Goal: Transaction & Acquisition: Purchase product/service

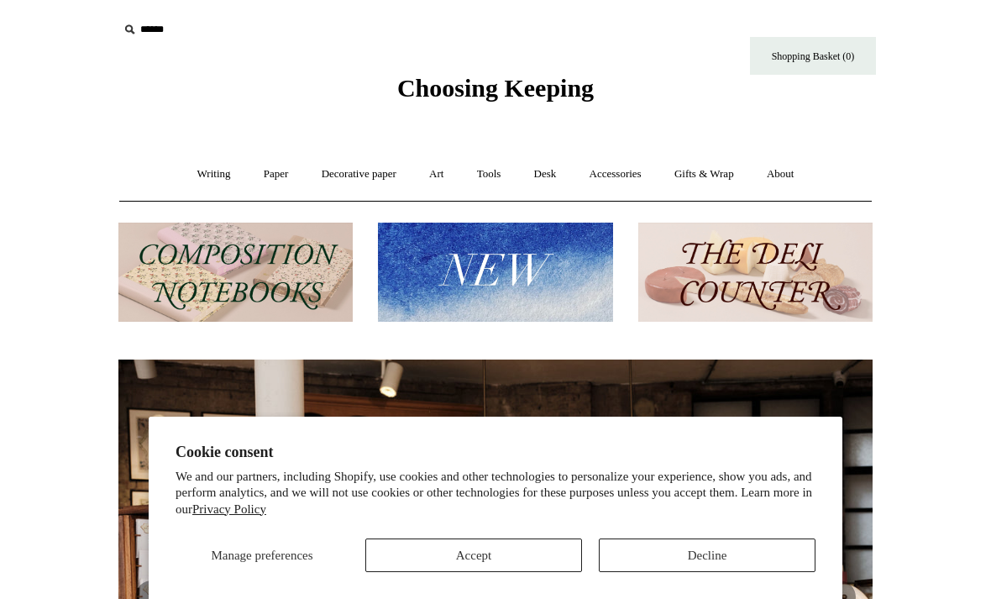
click at [777, 552] on button "Decline" at bounding box center [707, 555] width 217 height 34
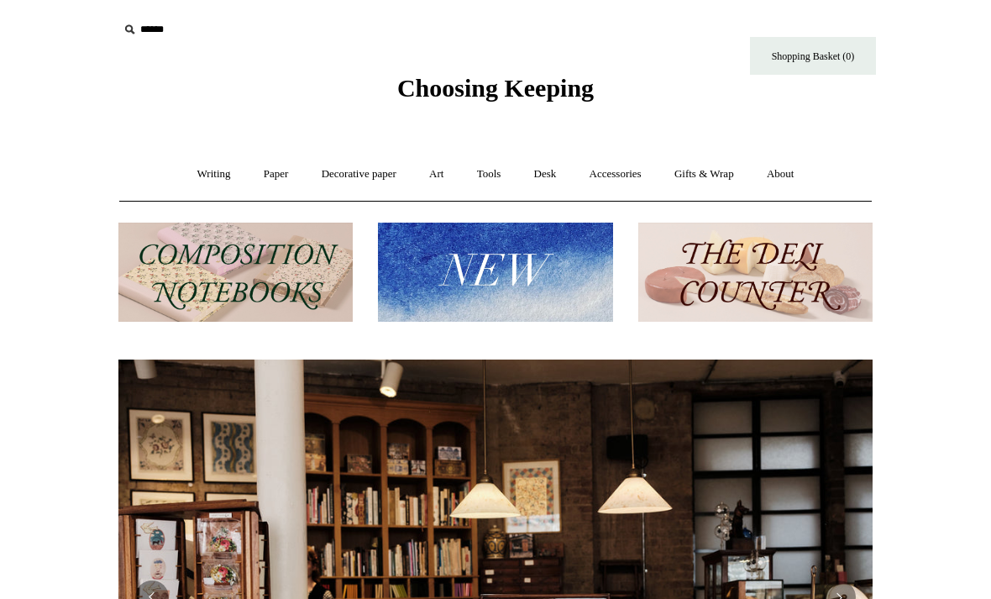
click at [207, 177] on link "Writing +" at bounding box center [214, 174] width 64 height 44
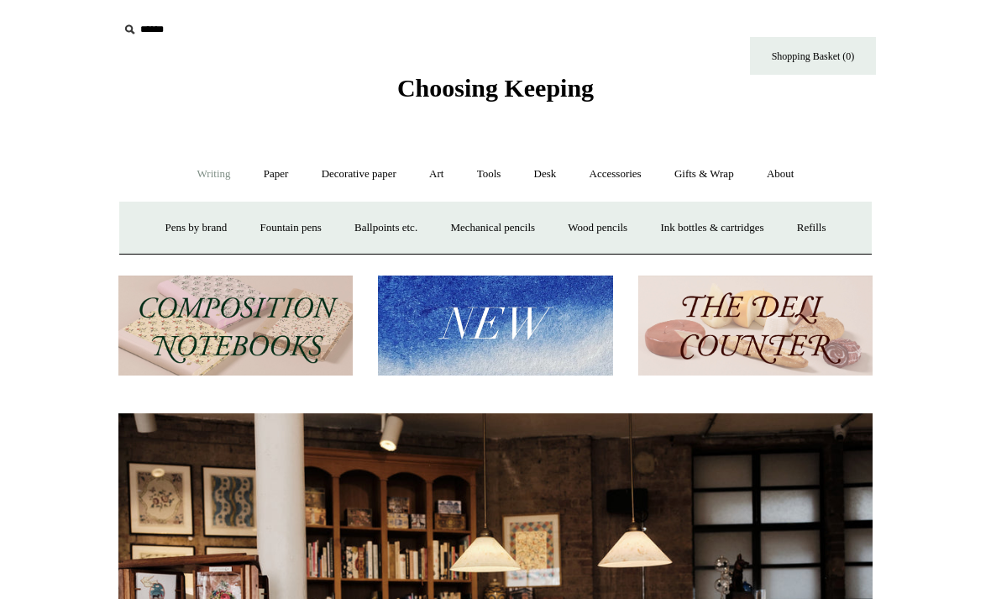
click at [758, 234] on link "Ink bottles & cartridges +" at bounding box center [711, 228] width 133 height 44
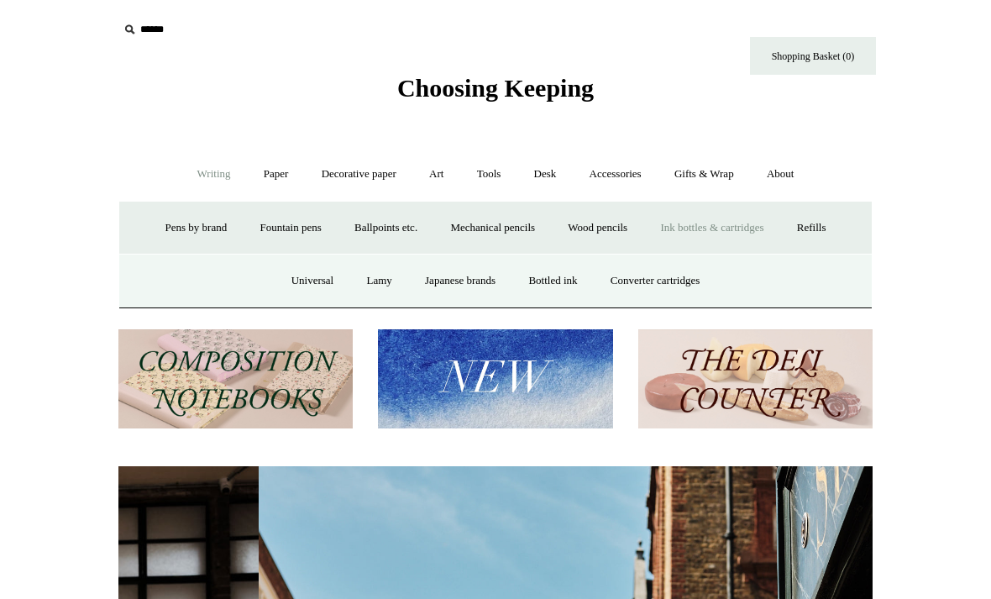
scroll to position [0, 754]
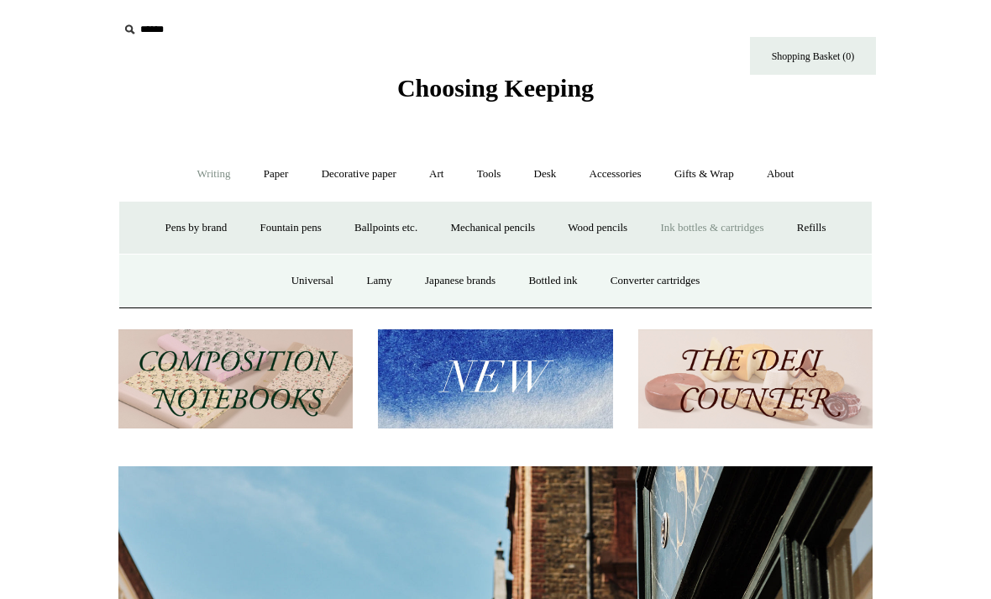
click at [451, 285] on link "Japanese brands" at bounding box center [460, 281] width 101 height 44
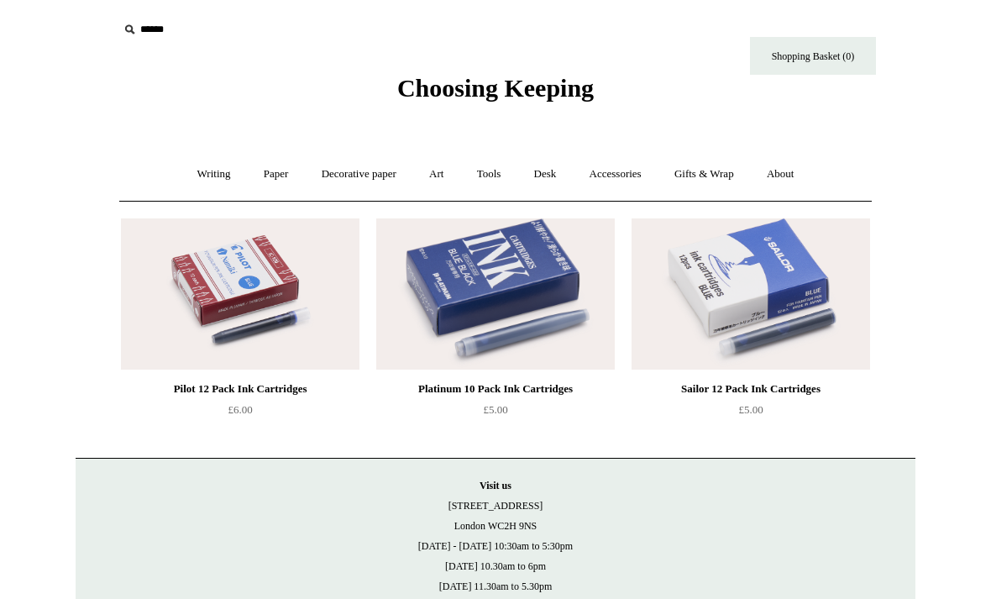
scroll to position [44, 0]
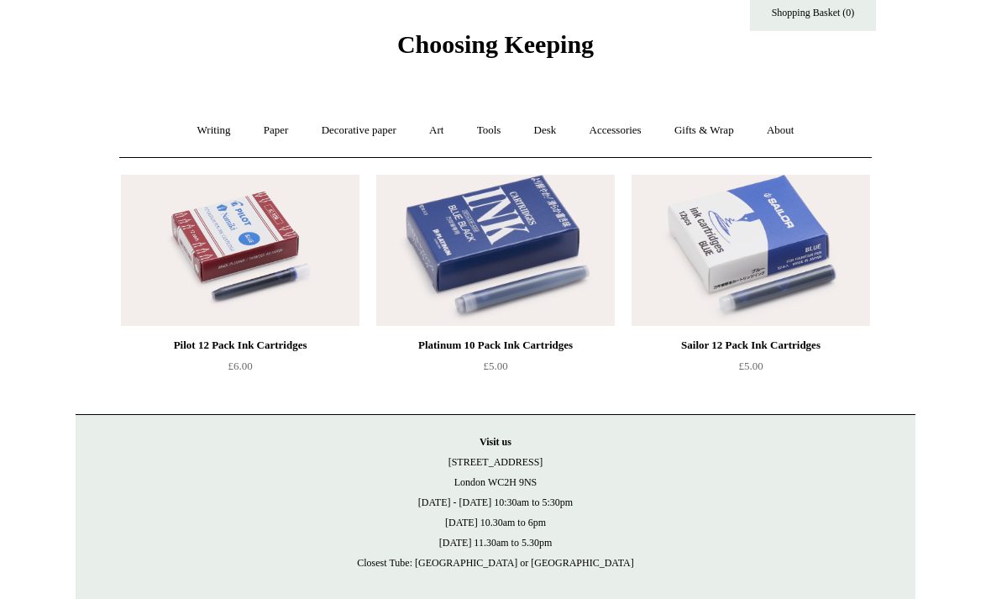
click at [207, 130] on link "Writing +" at bounding box center [214, 130] width 64 height 44
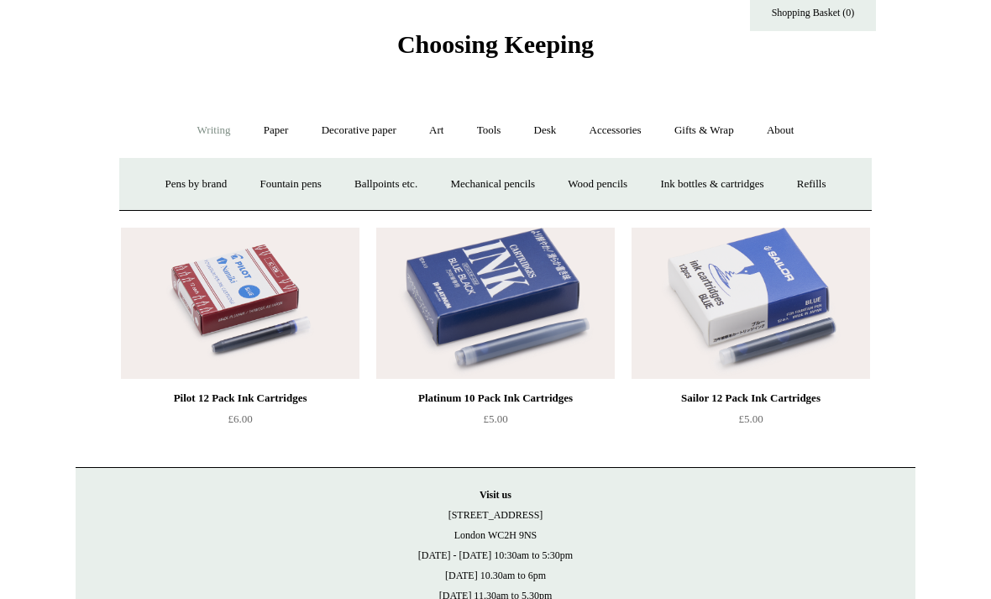
click at [723, 180] on link "Ink bottles & cartridges +" at bounding box center [711, 184] width 133 height 44
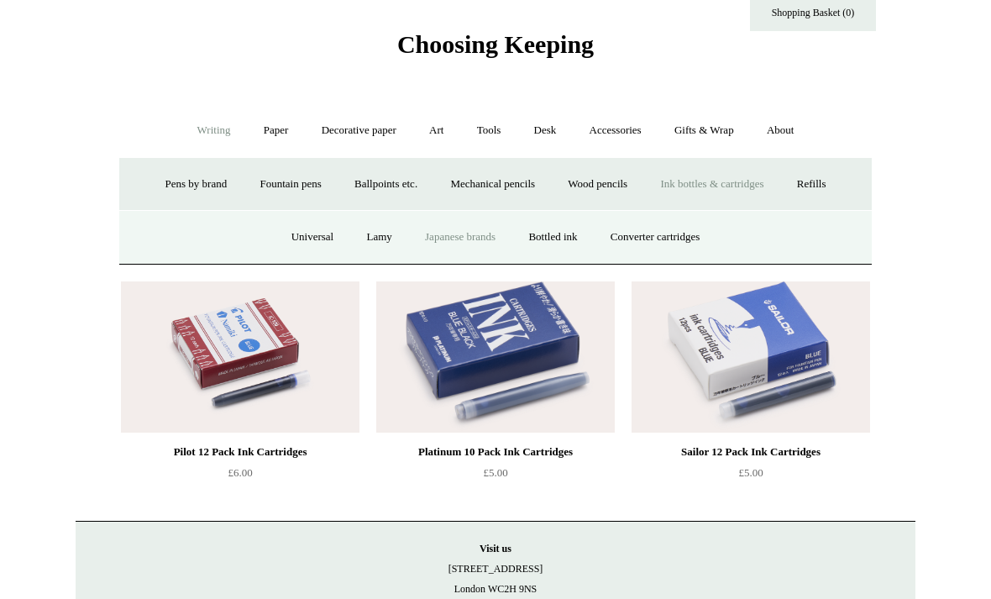
click at [583, 239] on link "Bottled ink" at bounding box center [552, 237] width 79 height 44
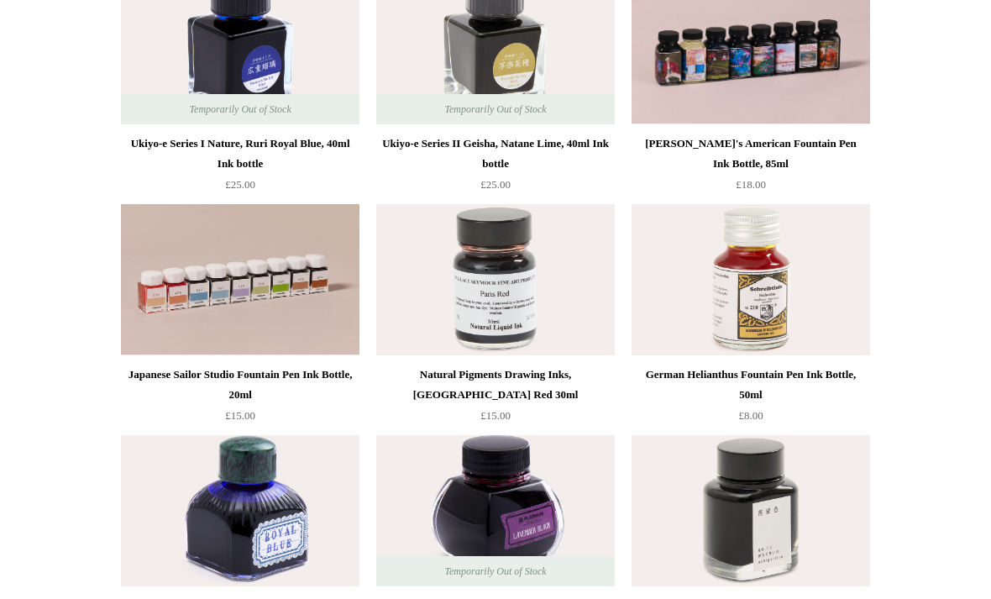
scroll to position [247, 0]
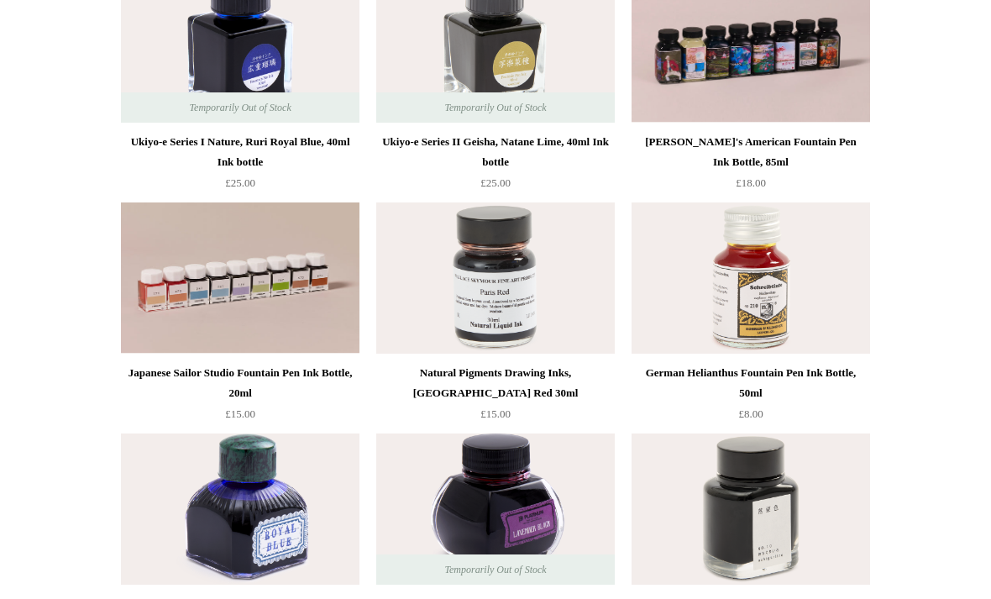
click at [151, 351] on img at bounding box center [240, 277] width 238 height 151
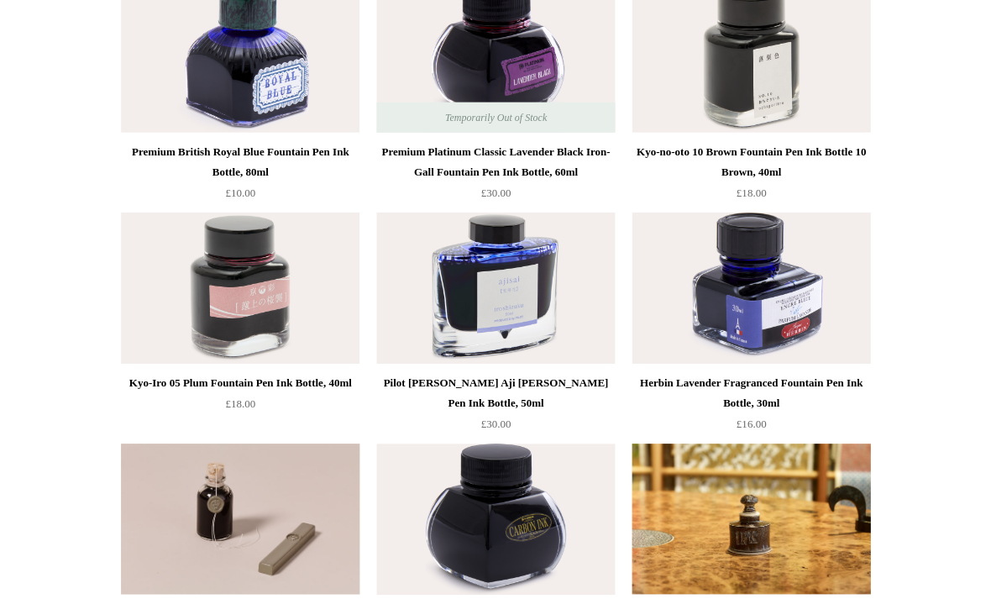
scroll to position [737, 0]
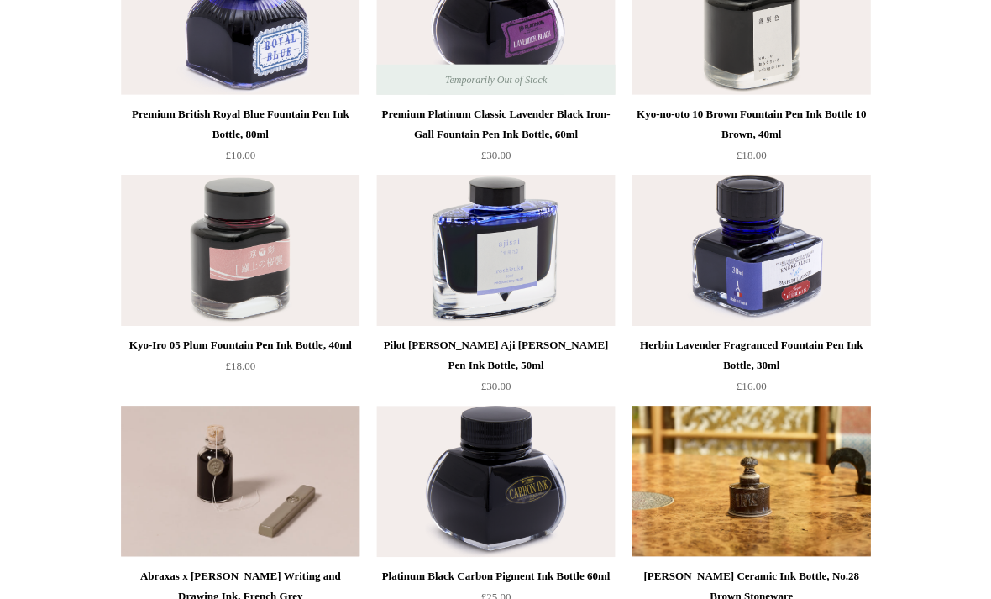
click at [416, 348] on div "Pilot [PERSON_NAME] Aji [PERSON_NAME] Pen Ink Bottle, 50ml" at bounding box center [495, 354] width 230 height 40
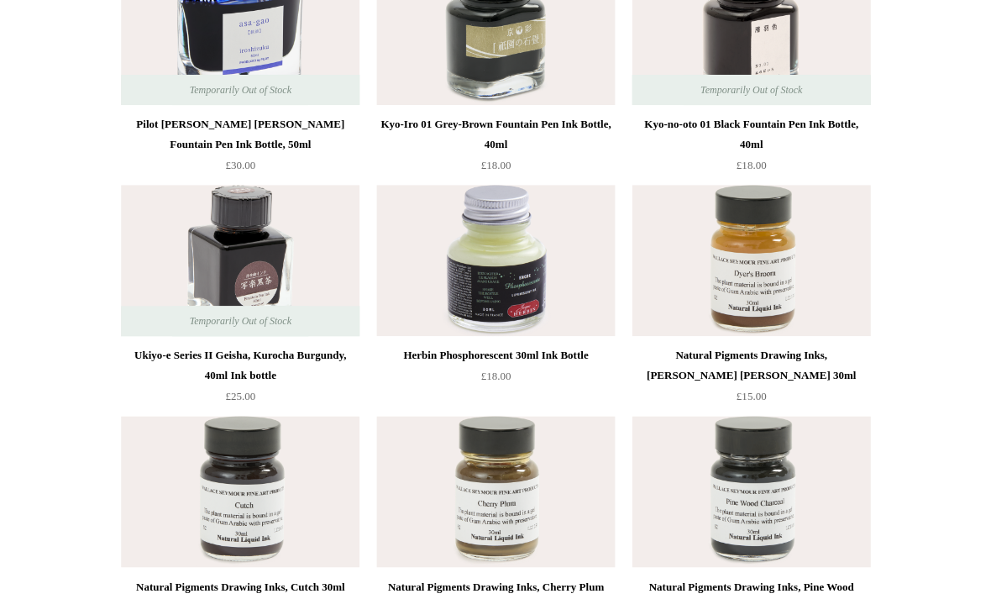
scroll to position [3948, 0]
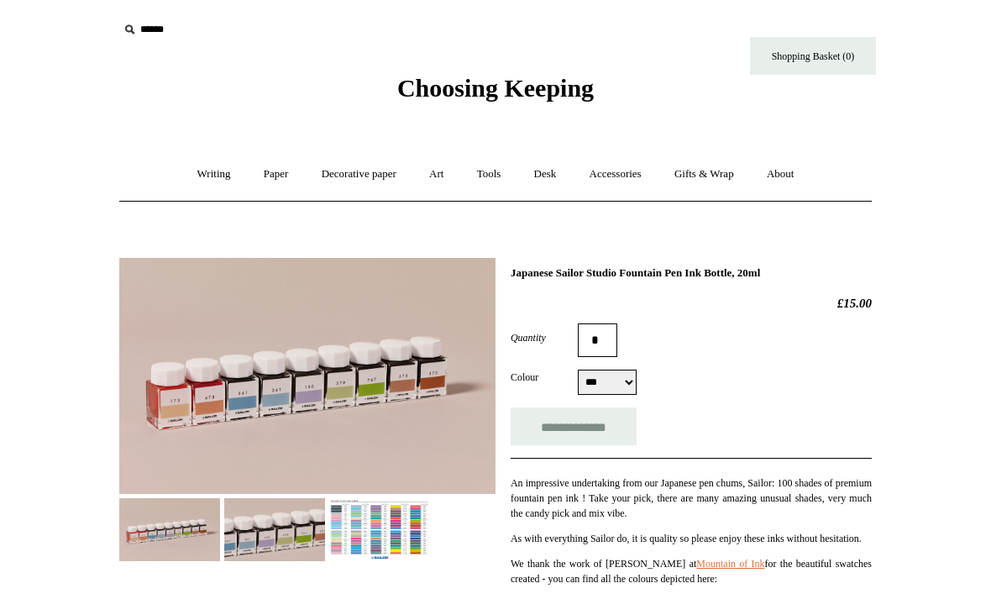
select select "***"
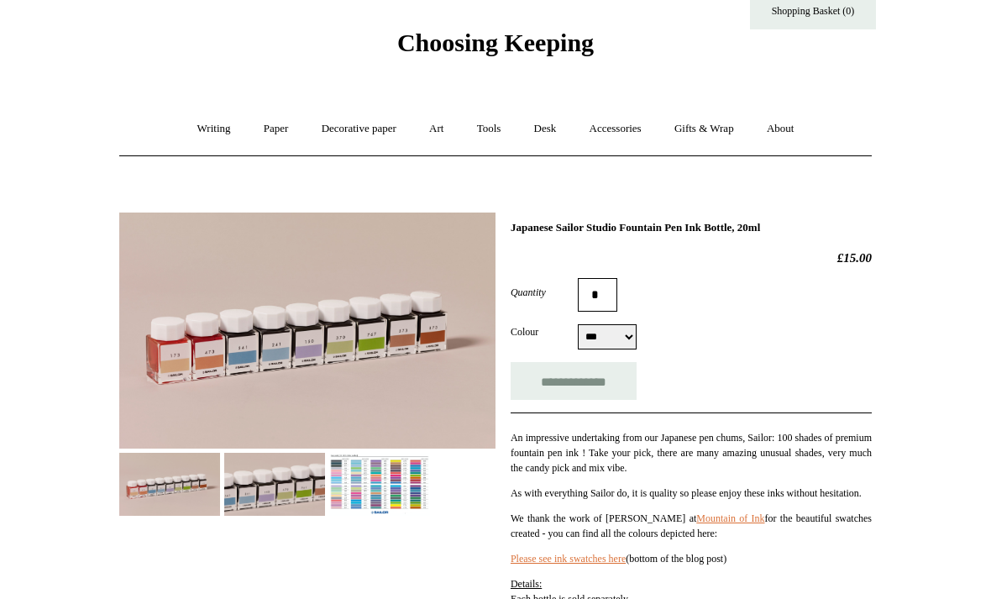
scroll to position [123, 0]
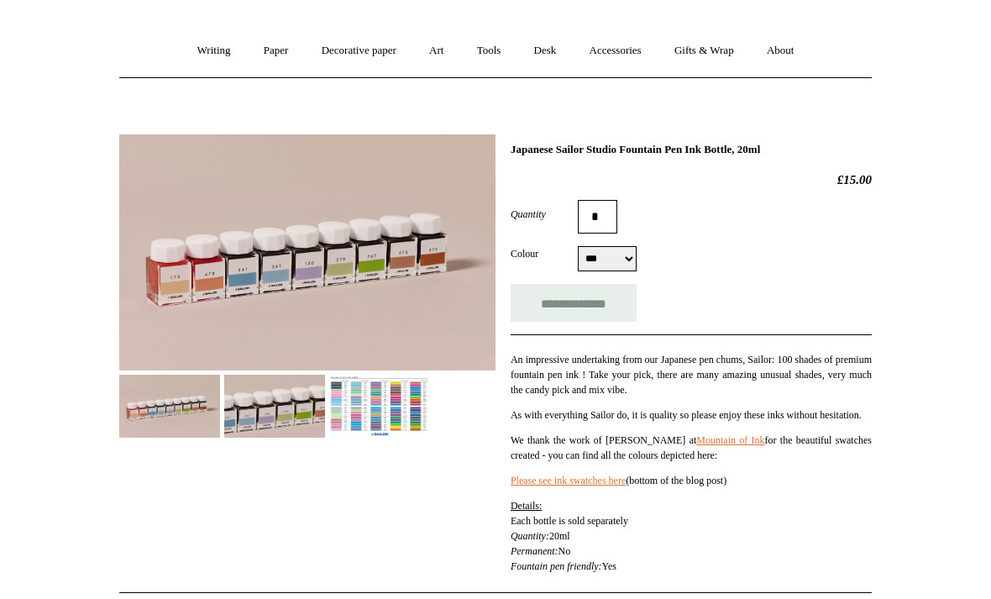
click at [356, 420] on img at bounding box center [379, 405] width 101 height 63
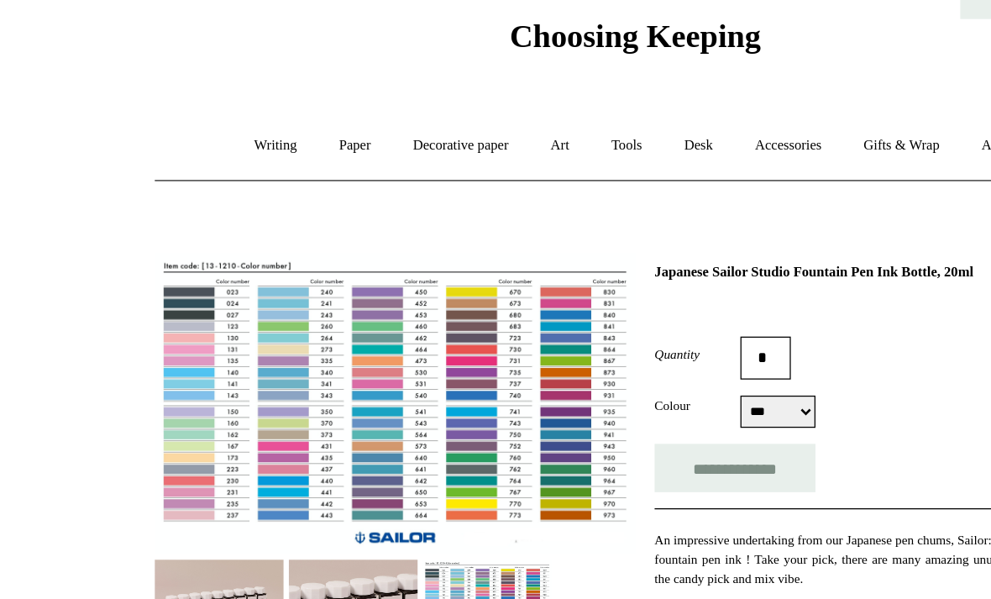
scroll to position [52, 0]
